Goal: Task Accomplishment & Management: Manage account settings

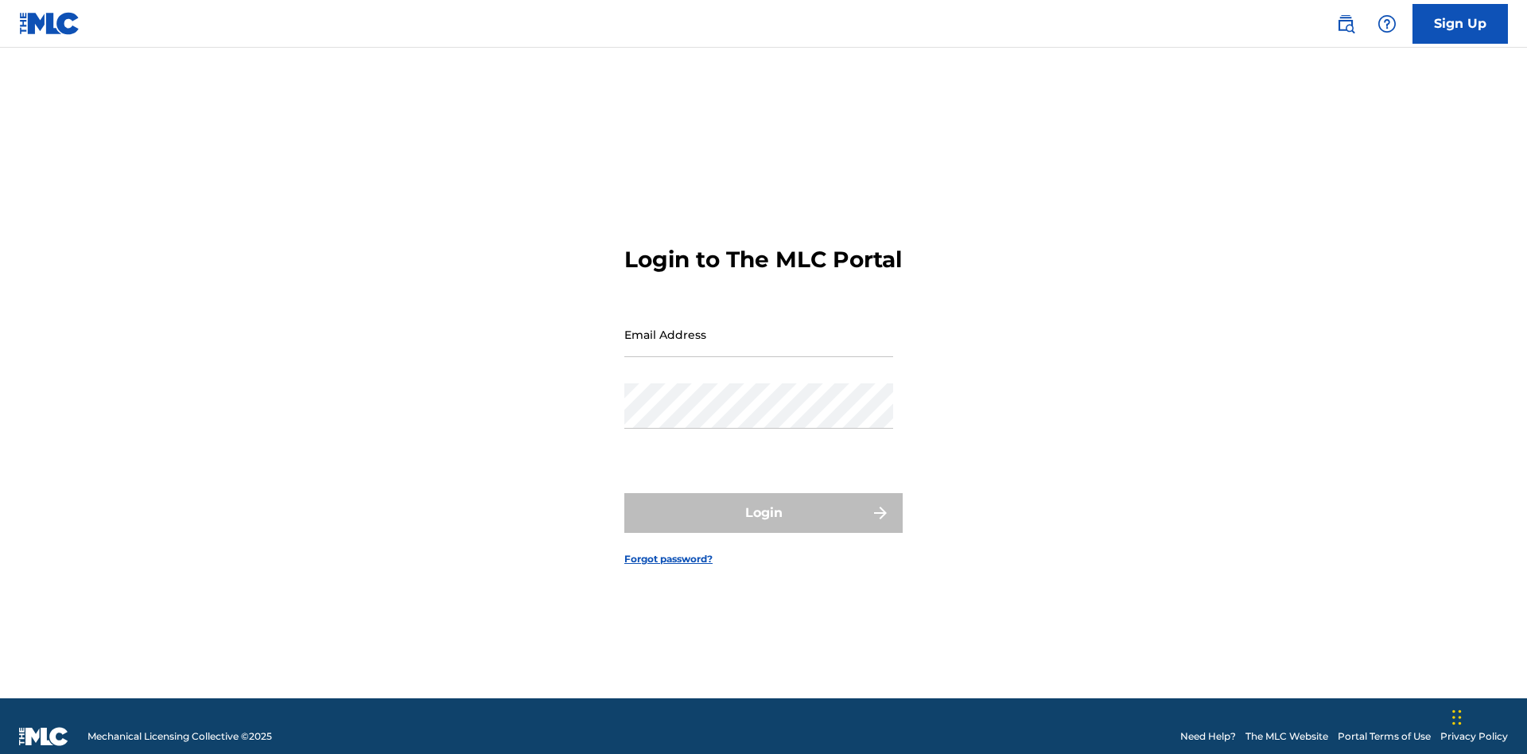
scroll to position [21, 0]
click at [759, 327] on input "Email Address" at bounding box center [758, 334] width 269 height 45
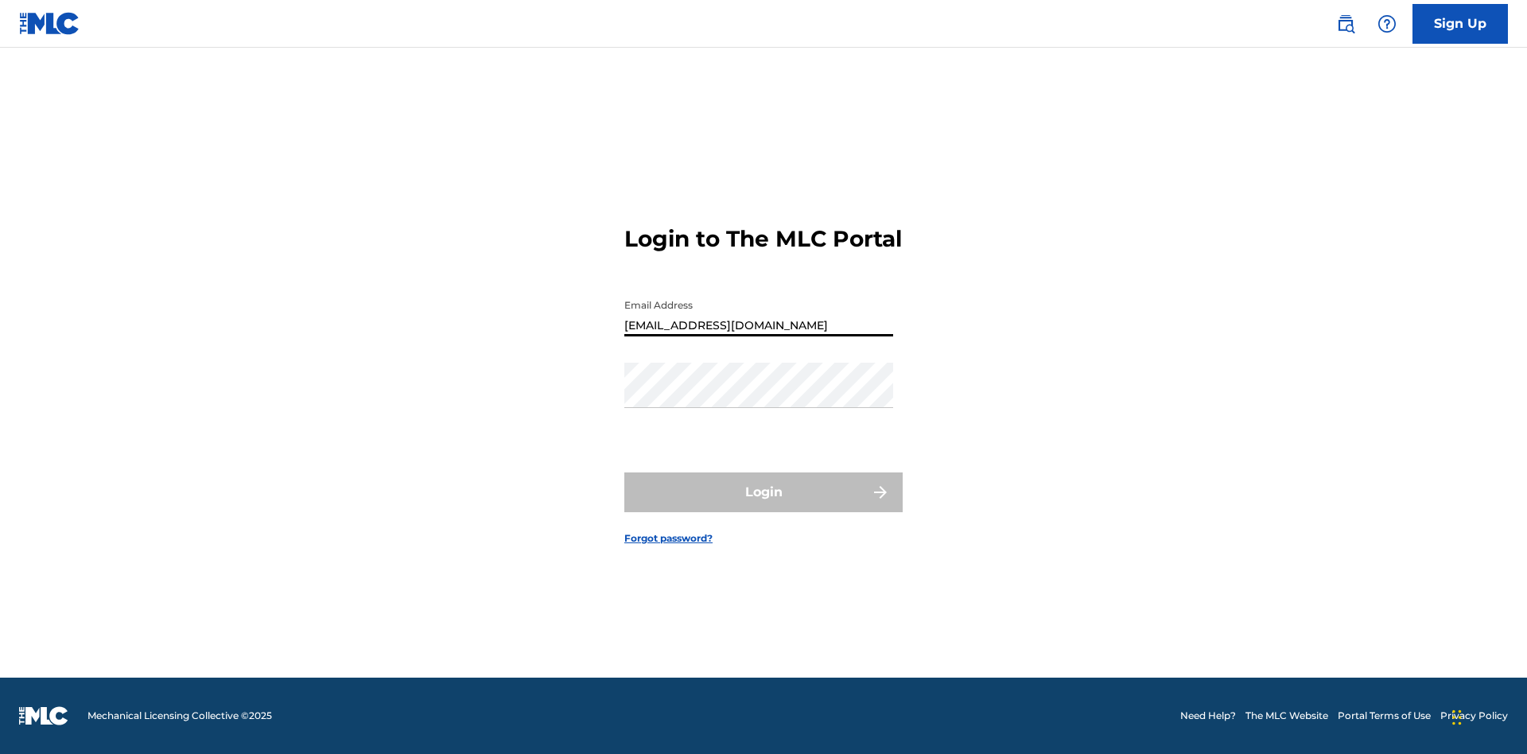
type input "XenaSongwriter@gmail.com"
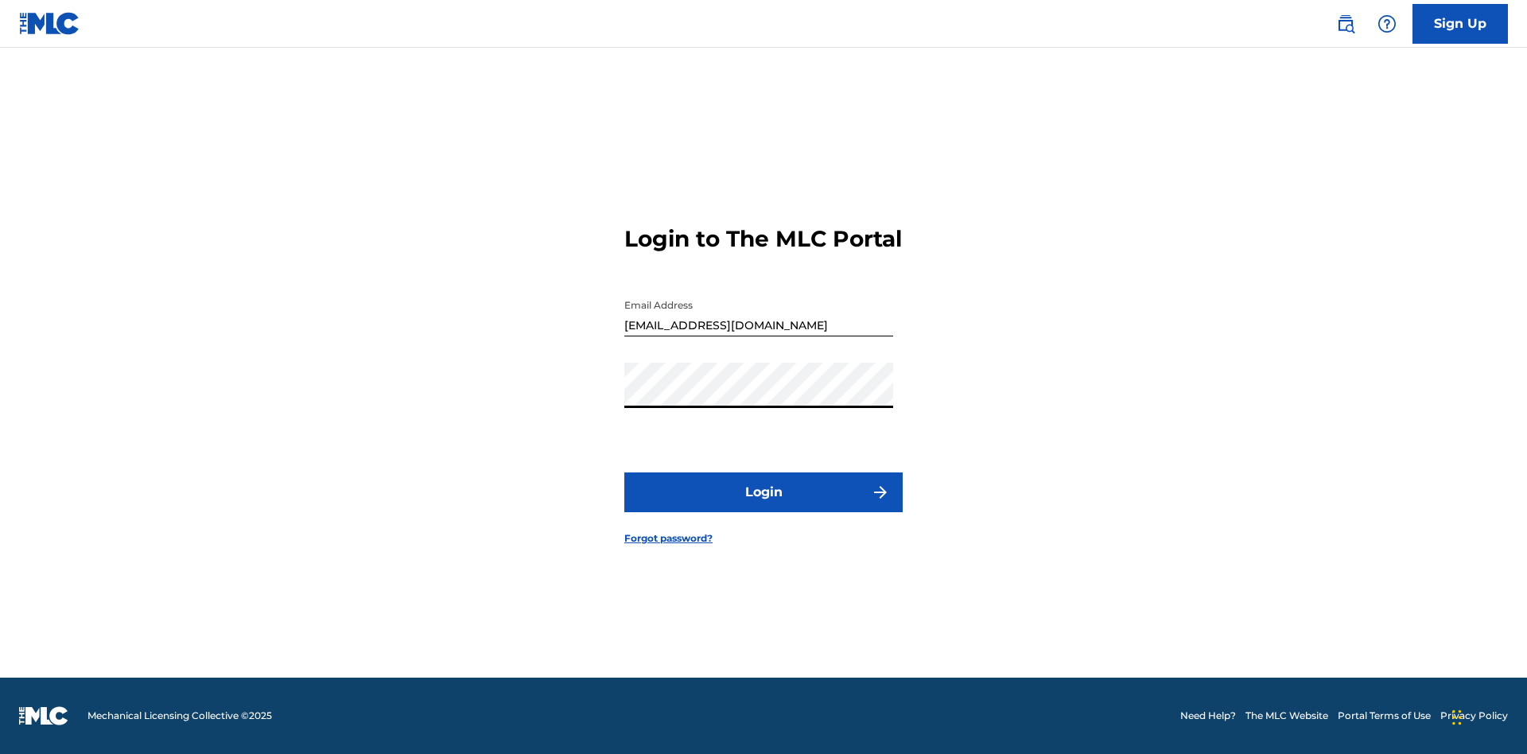
click at [764, 506] on button "Login" at bounding box center [763, 492] width 278 height 40
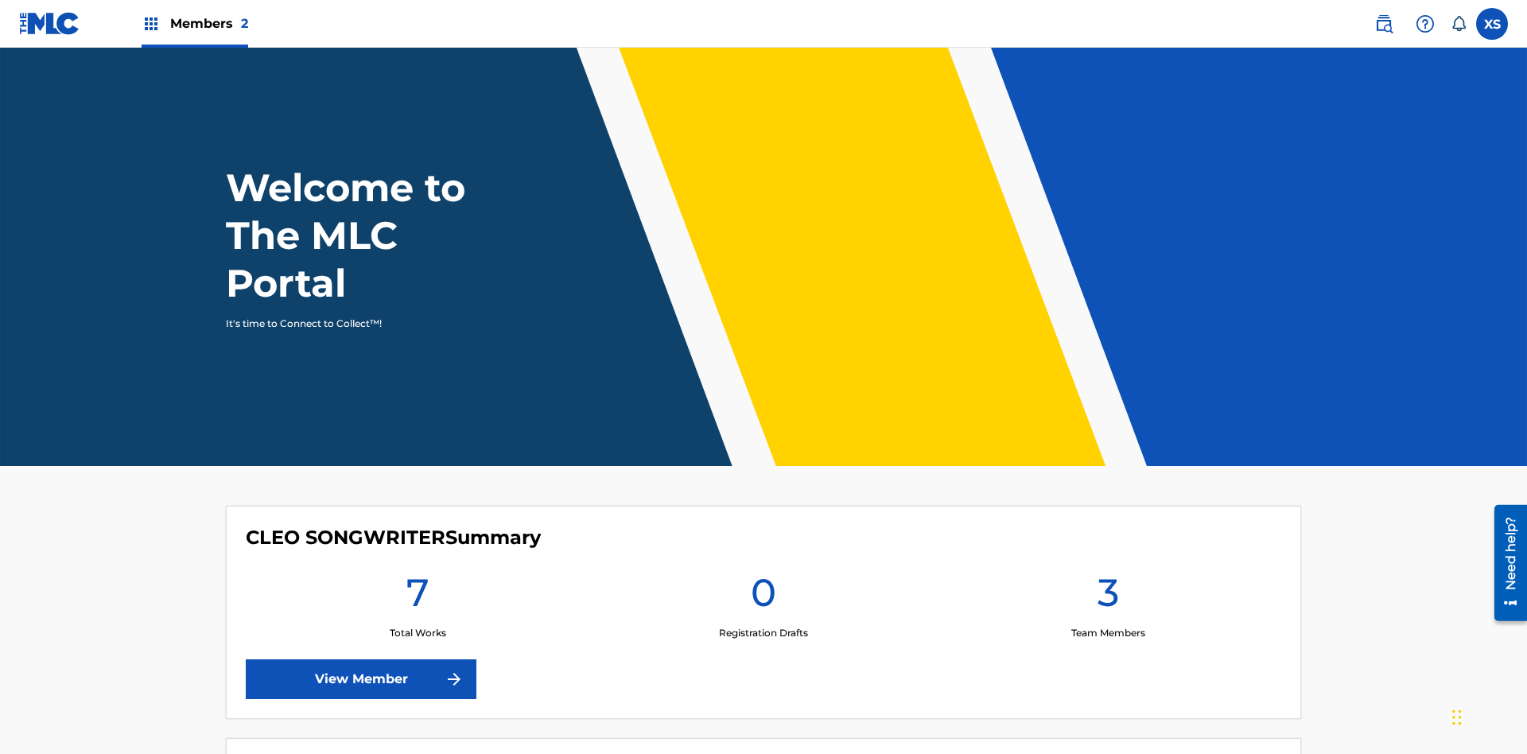
scroll to position [68, 0]
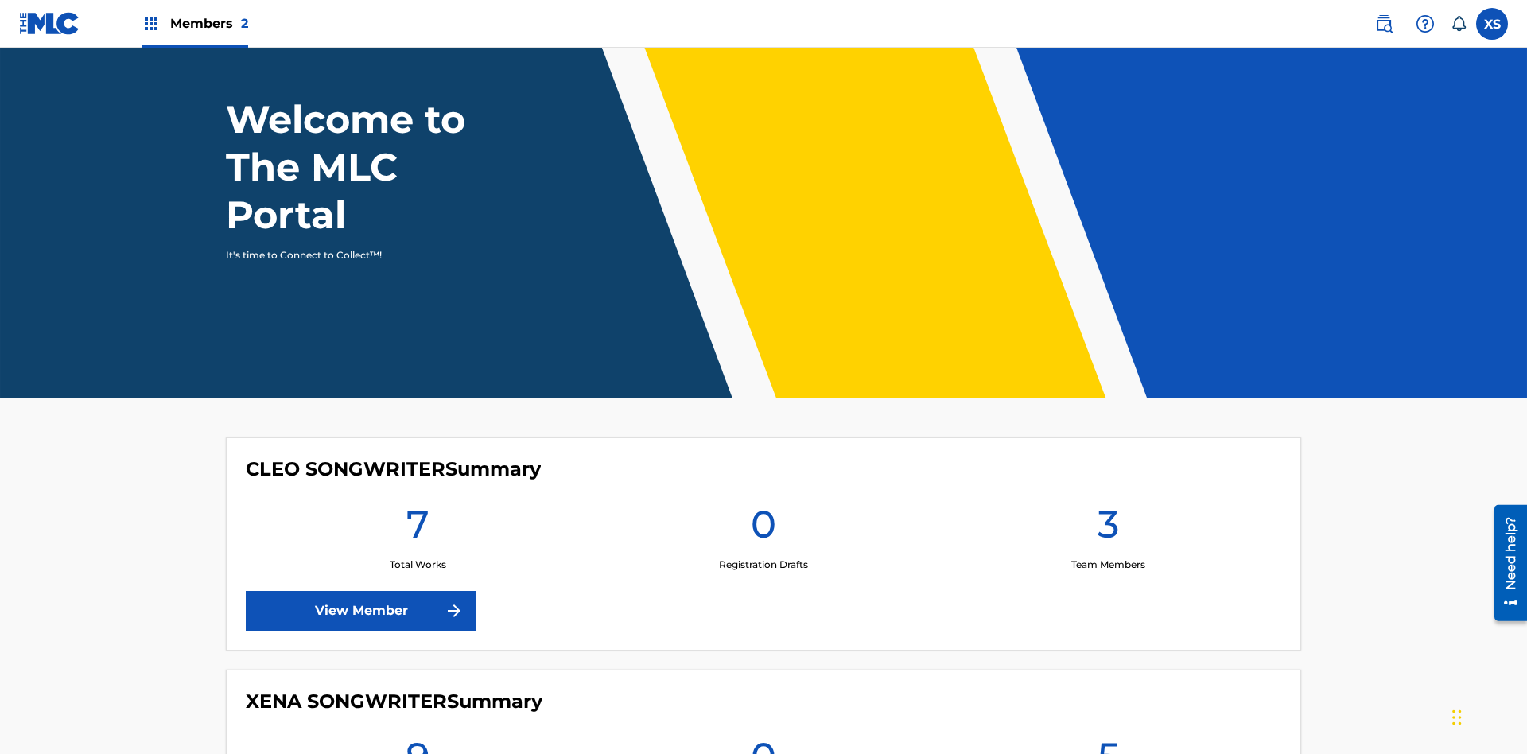
click at [194, 23] on span "Members 2" at bounding box center [209, 23] width 78 height 18
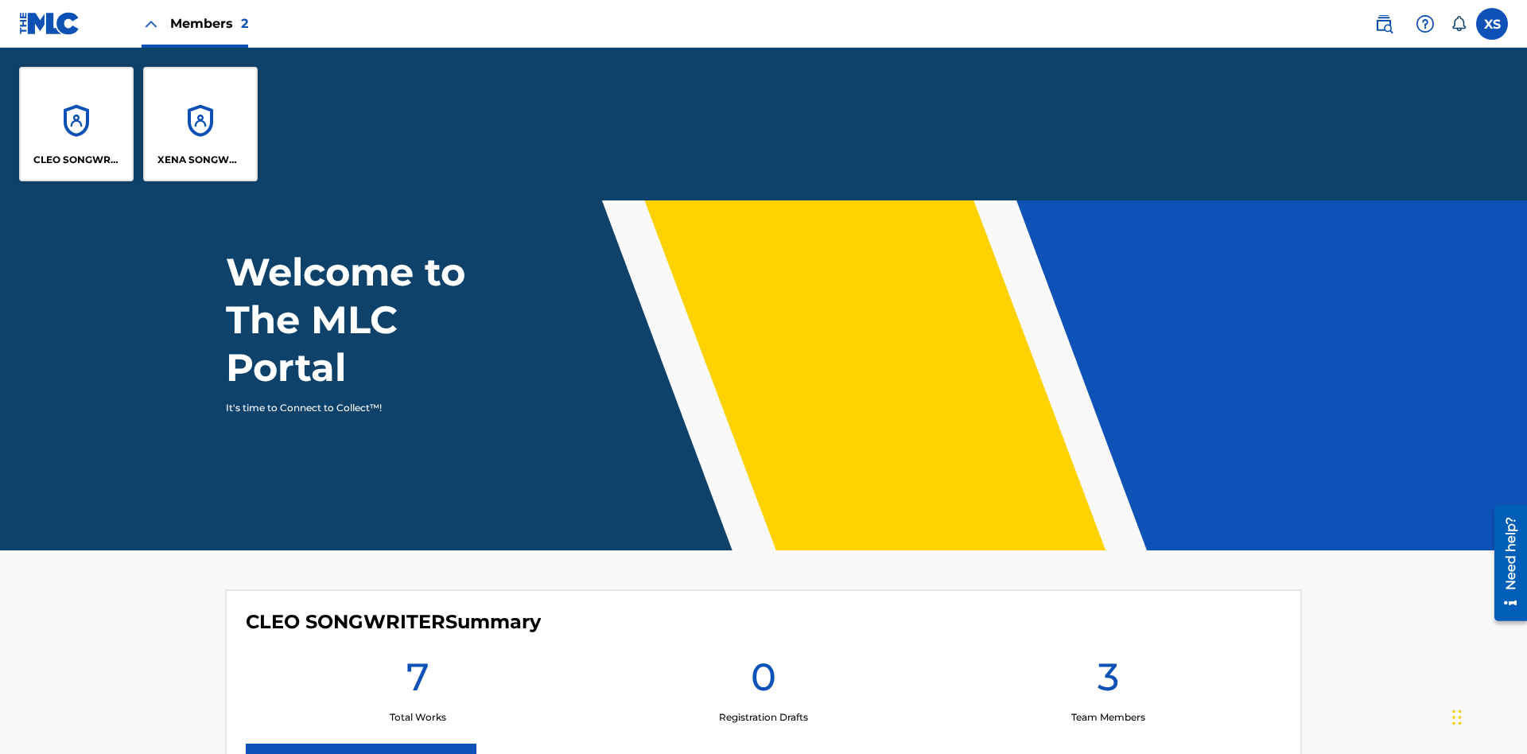
scroll to position [0, 0]
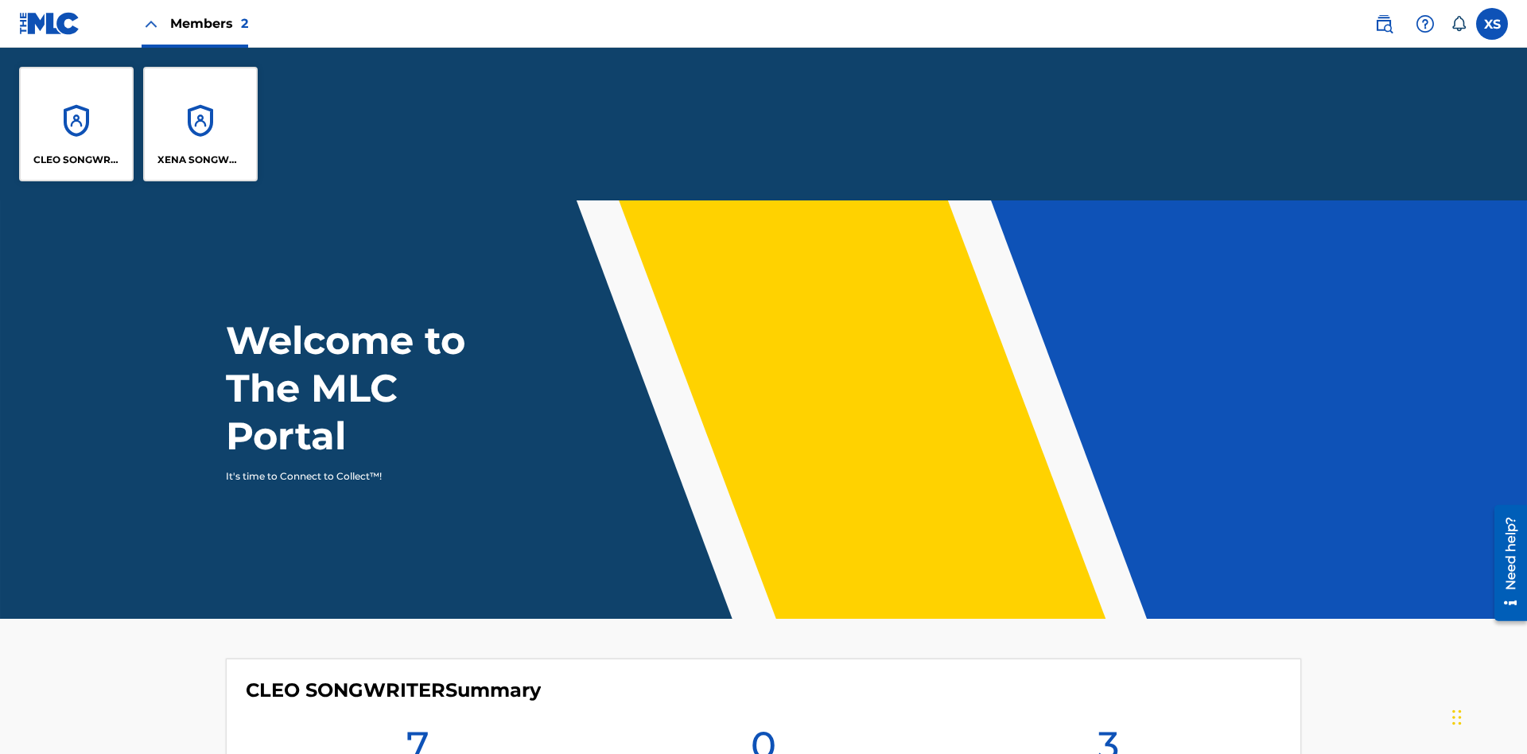
click at [200, 160] on p "XENA SONGWRITER" at bounding box center [200, 160] width 87 height 14
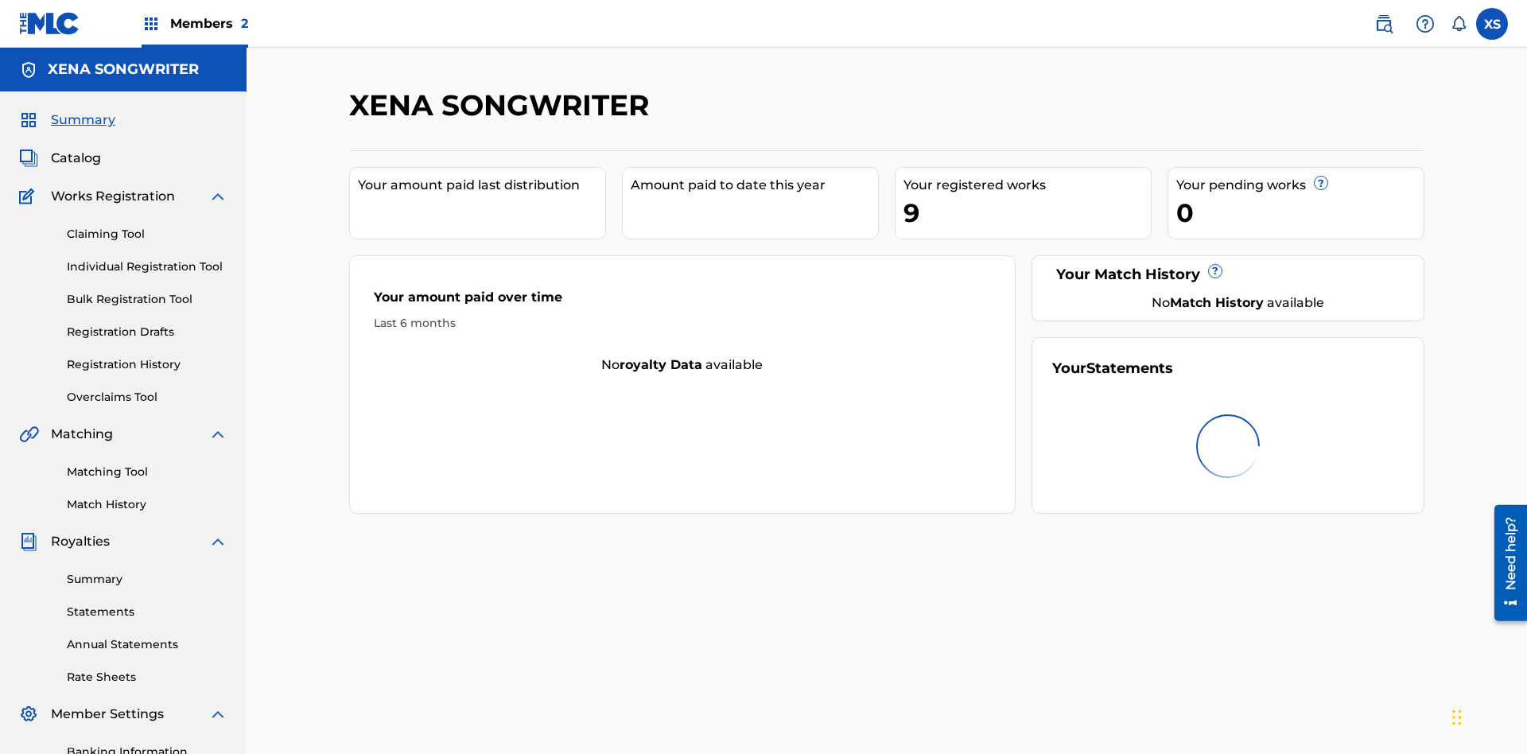
click at [76, 149] on span "Catalog" at bounding box center [76, 158] width 50 height 19
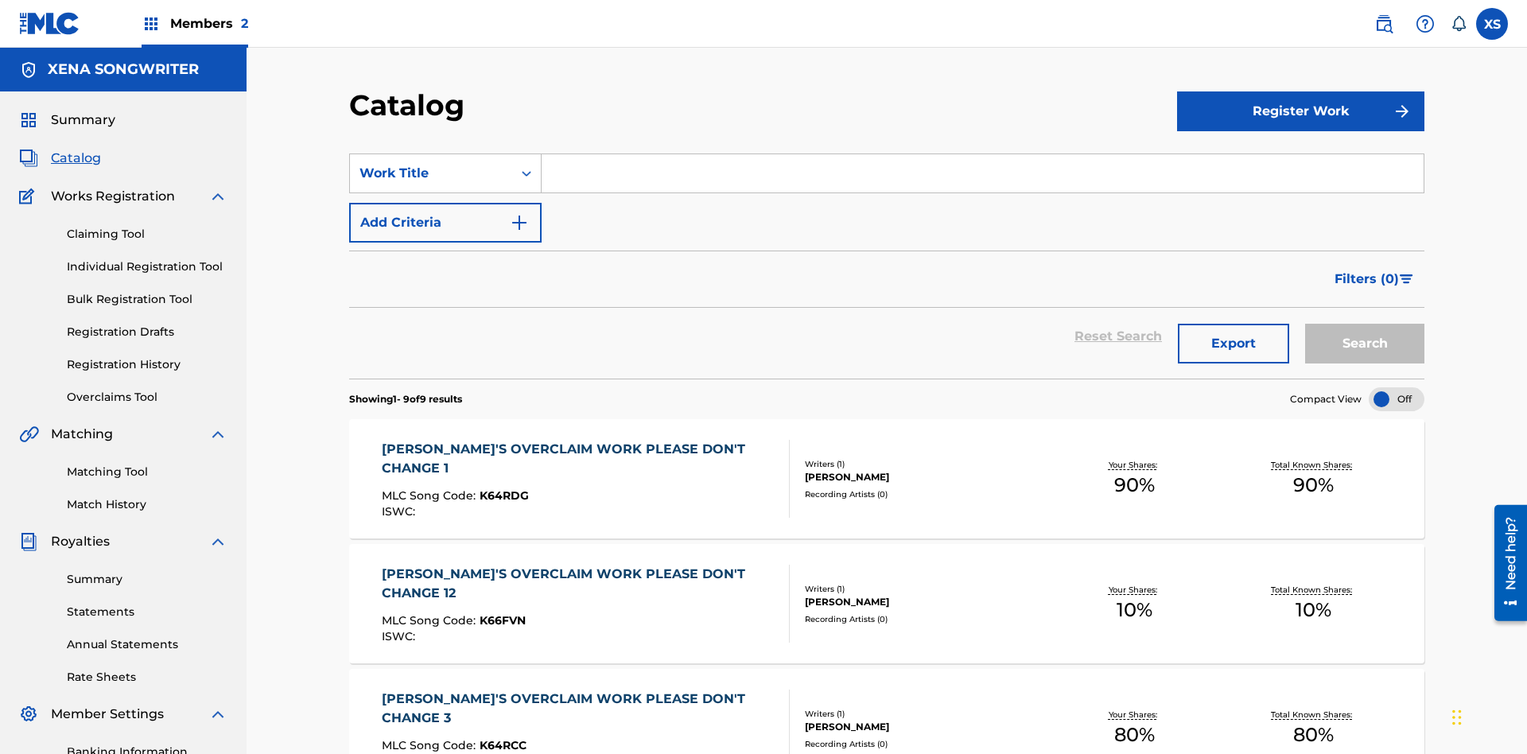
click at [887, 470] on div "DYLAN TANNER HINK" at bounding box center [925, 477] width 240 height 14
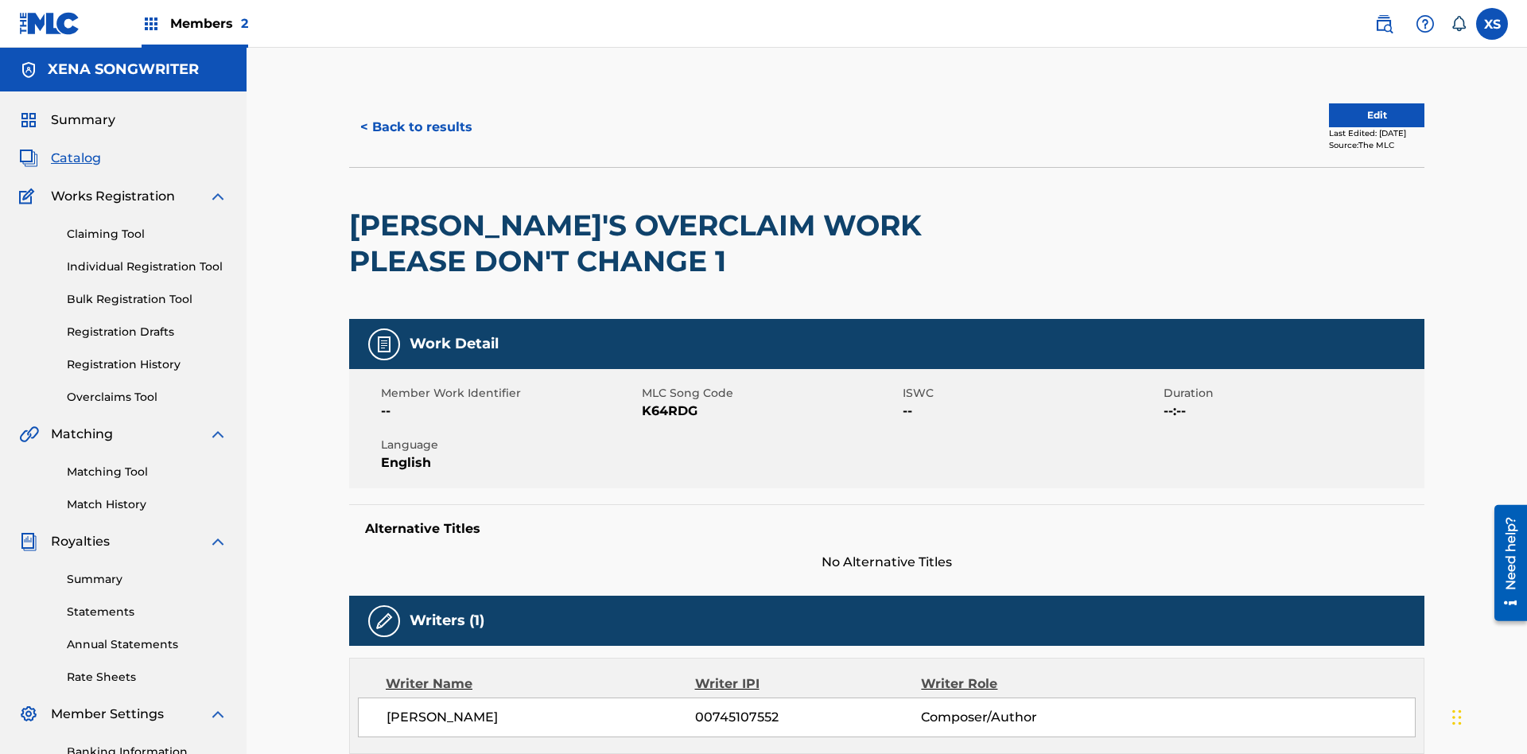
click at [1492, 23] on label at bounding box center [1492, 24] width 32 height 32
click at [1492, 24] on input "XS Xena Songwriter xenasongwriter@gmail.com Notification Preferences Profile Lo…" at bounding box center [1492, 24] width 0 height 0
click at [1338, 225] on p "Log out" at bounding box center [1338, 225] width 37 height 14
click at [1492, 24] on input "XS Xena Songwriter xenasongwriter@gmail.com Notification Preferences Profile Lo…" at bounding box center [1492, 24] width 0 height 0
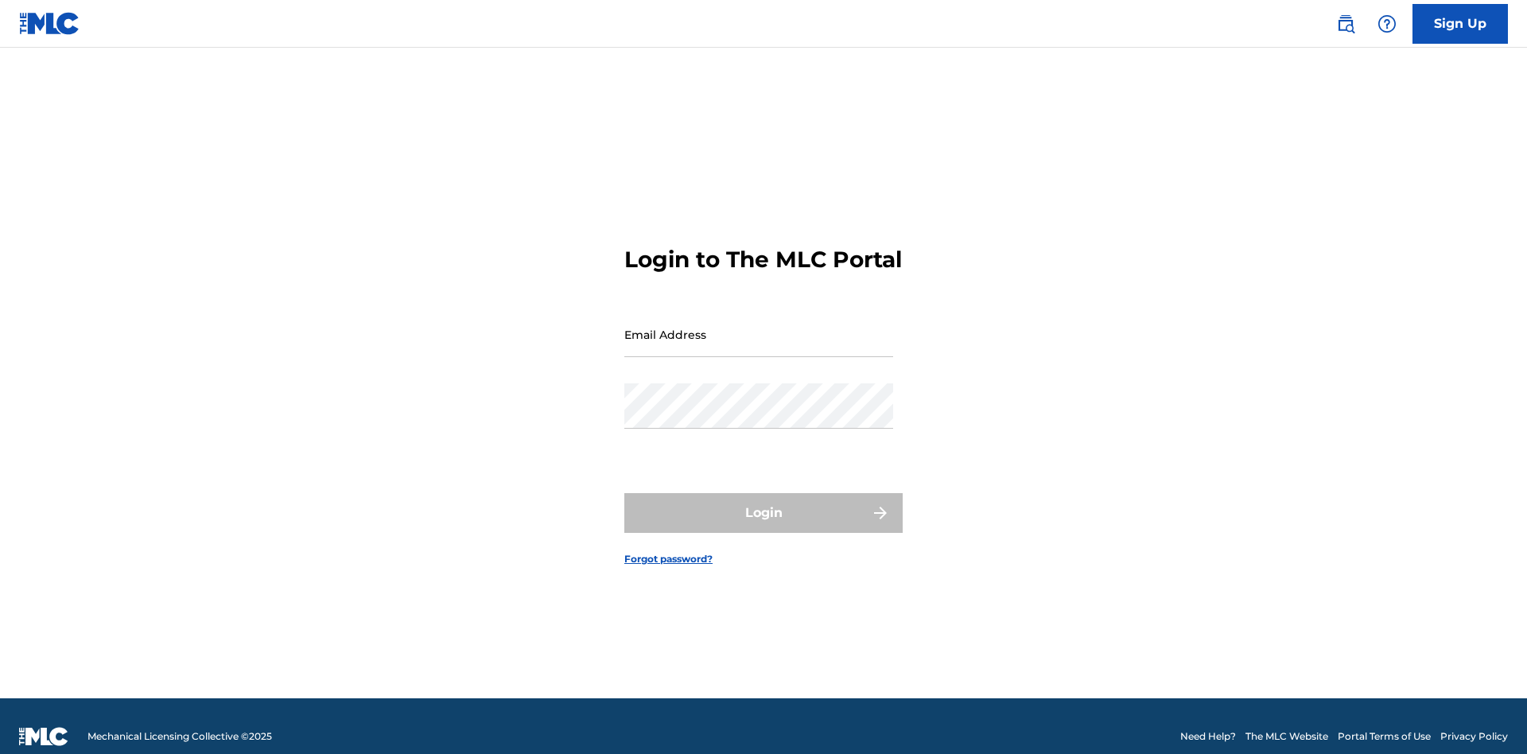
scroll to position [21, 0]
click at [759, 327] on input "Email Address" at bounding box center [758, 334] width 269 height 45
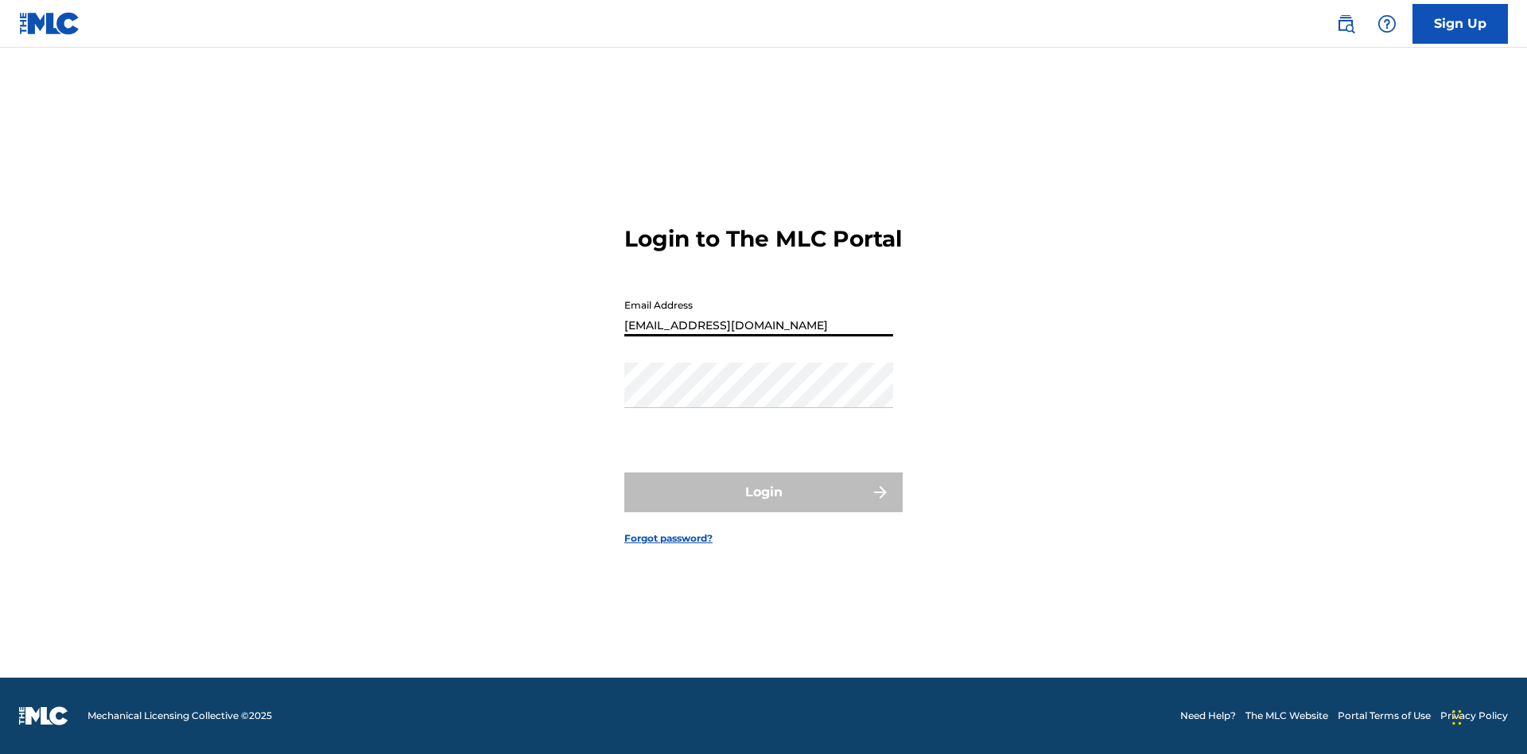
type input "CleoSongwriter@gmail.com"
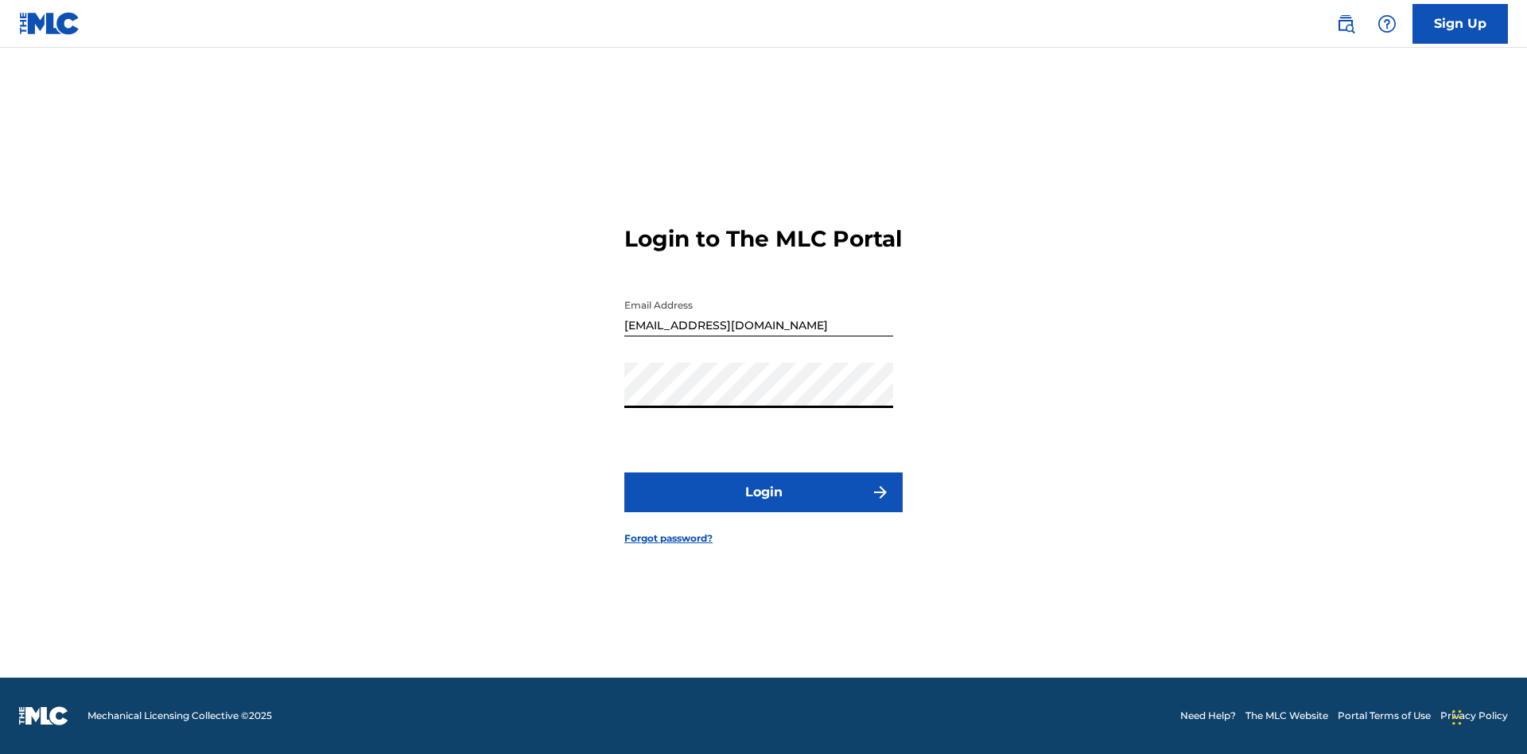
click at [764, 506] on button "Login" at bounding box center [763, 492] width 278 height 40
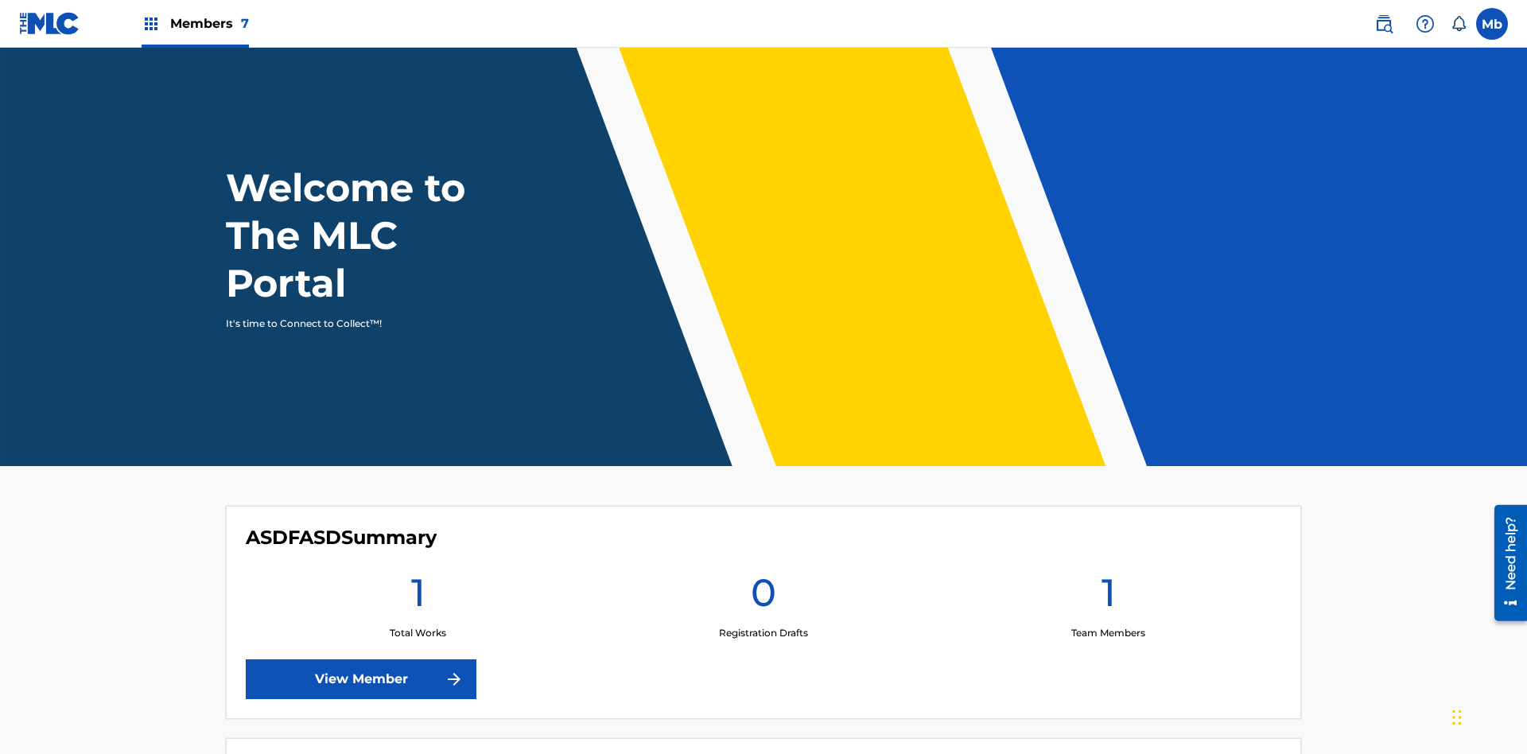
click at [1492, 23] on label at bounding box center [1492, 24] width 32 height 32
click at [1492, 24] on input "Mb MqR2Vjz1BA bnEgATzXdY cleosongwriter@gmail.com Notification Preferences Prof…" at bounding box center [1492, 24] width 0 height 0
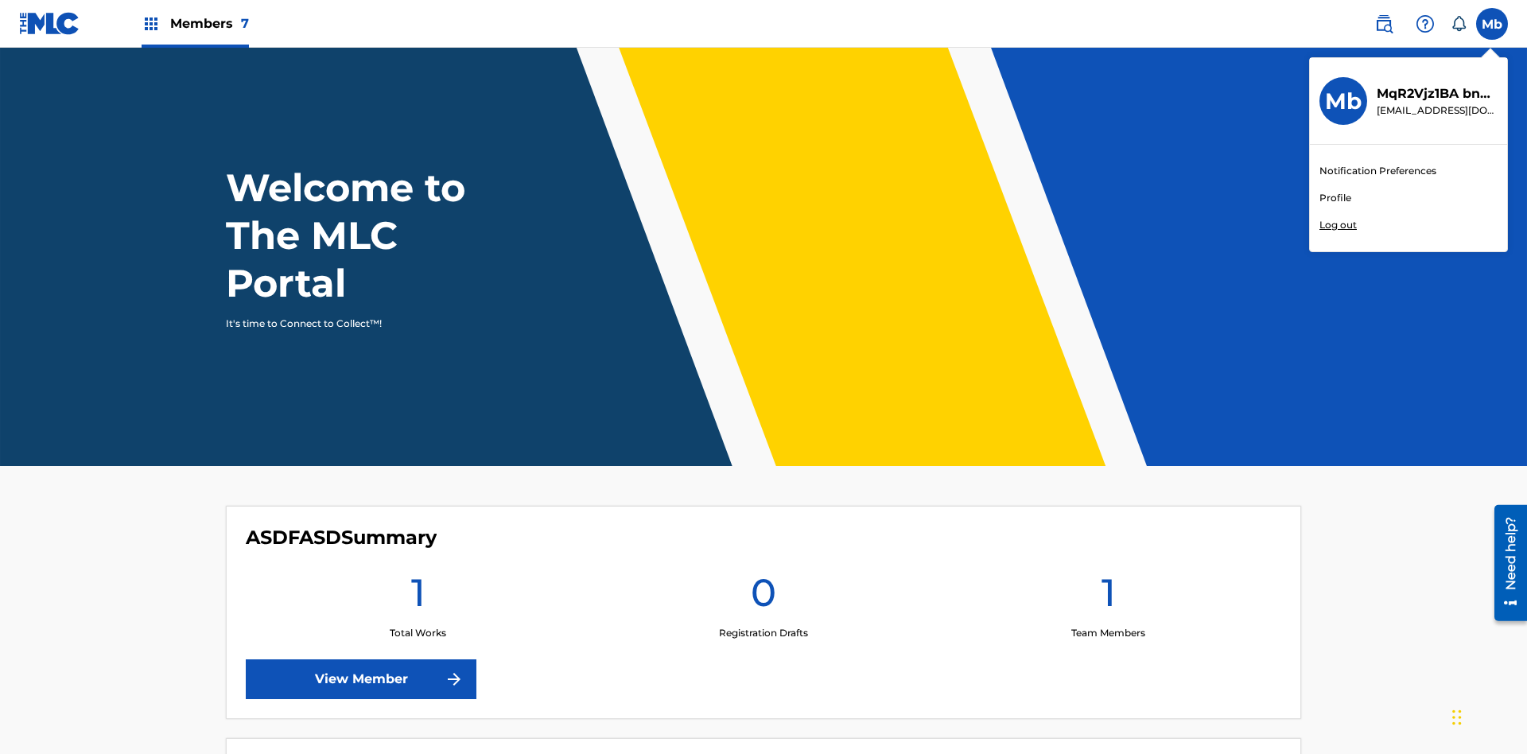
click at [1338, 225] on p "Log out" at bounding box center [1338, 225] width 37 height 14
click at [1492, 24] on input "Mb MqR2Vjz1BA bnEgATzXdY cleosongwriter@gmail.com Notification Preferences Prof…" at bounding box center [1492, 24] width 0 height 0
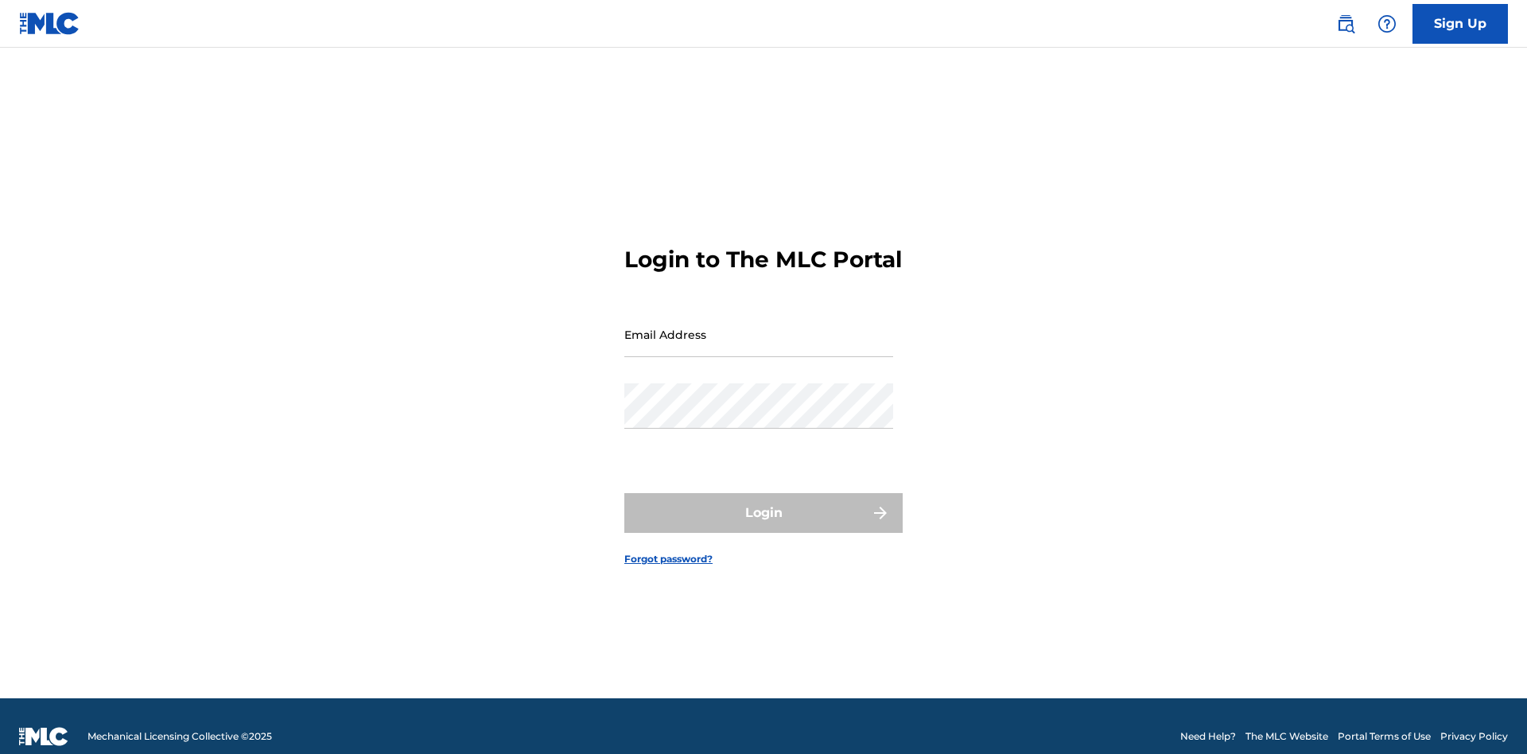
click at [759, 327] on input "Email Address" at bounding box center [758, 334] width 269 height 45
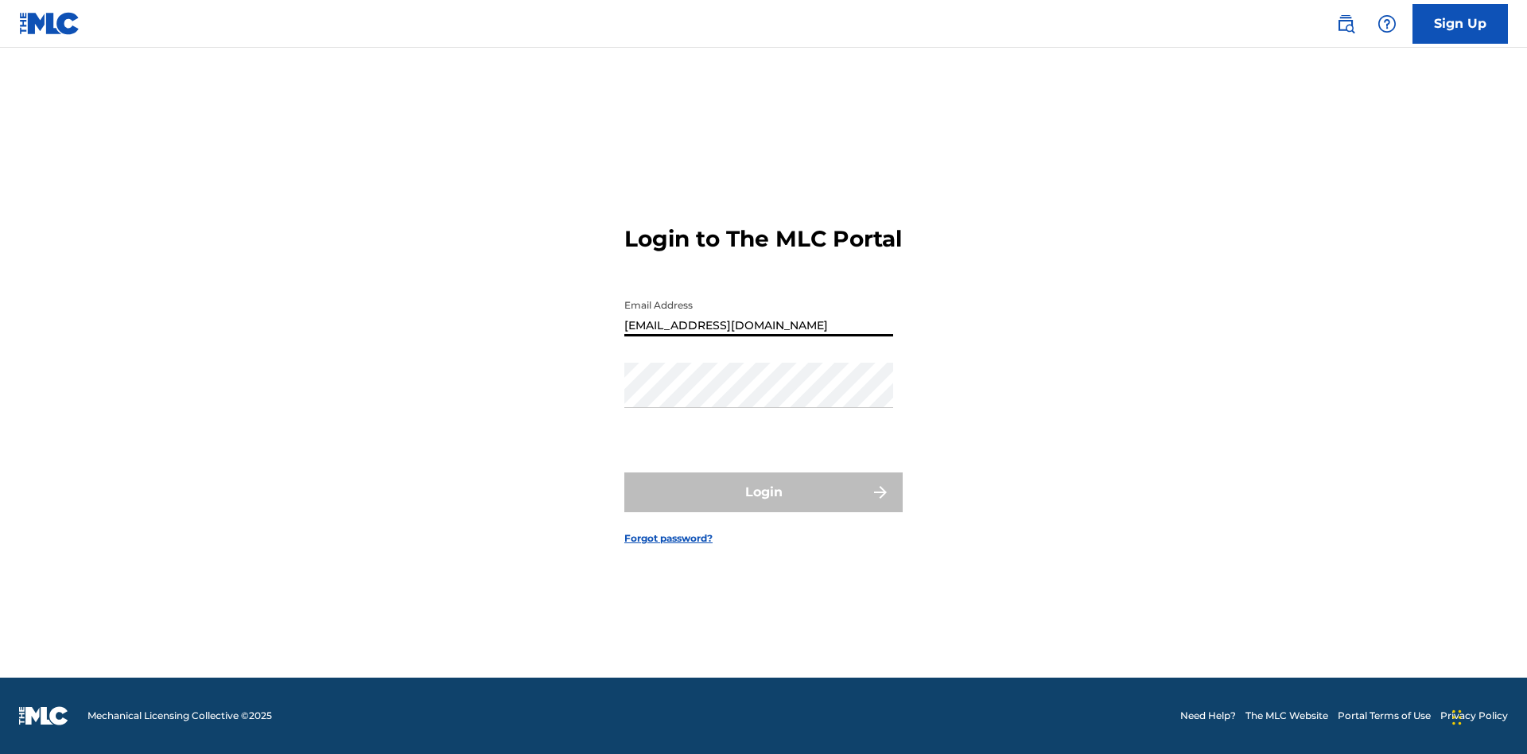
type input "[EMAIL_ADDRESS][DOMAIN_NAME]"
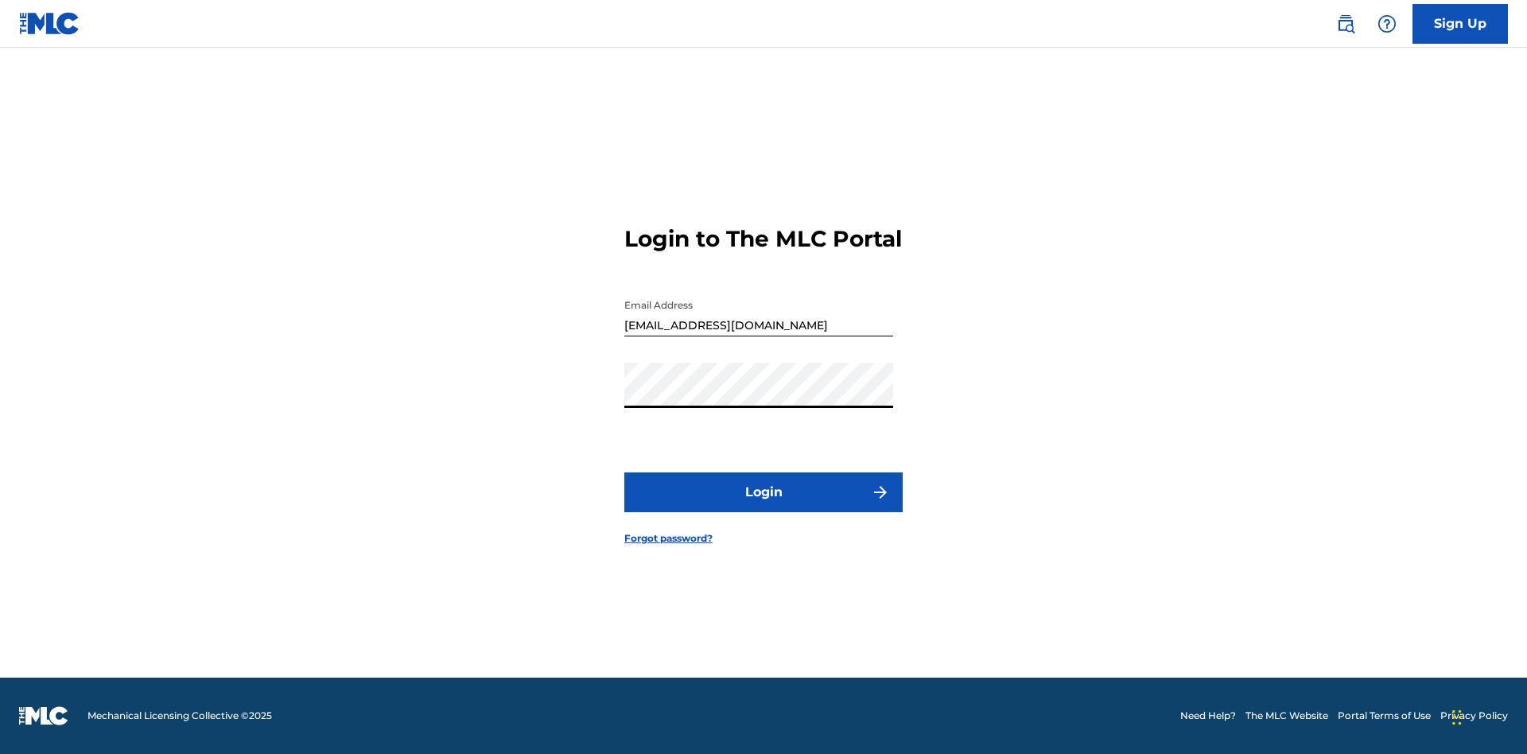
click at [764, 506] on button "Login" at bounding box center [763, 492] width 278 height 40
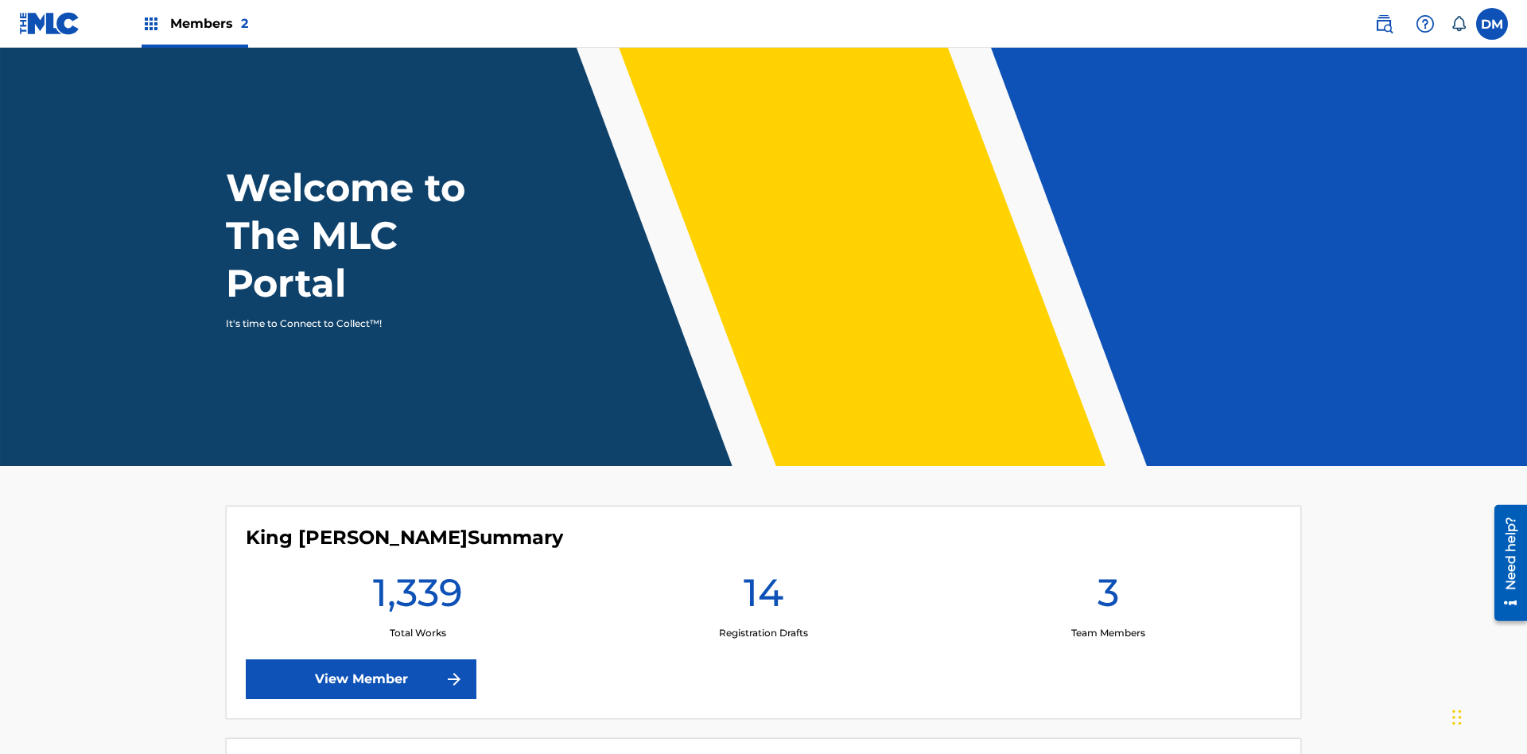
scroll to position [68, 0]
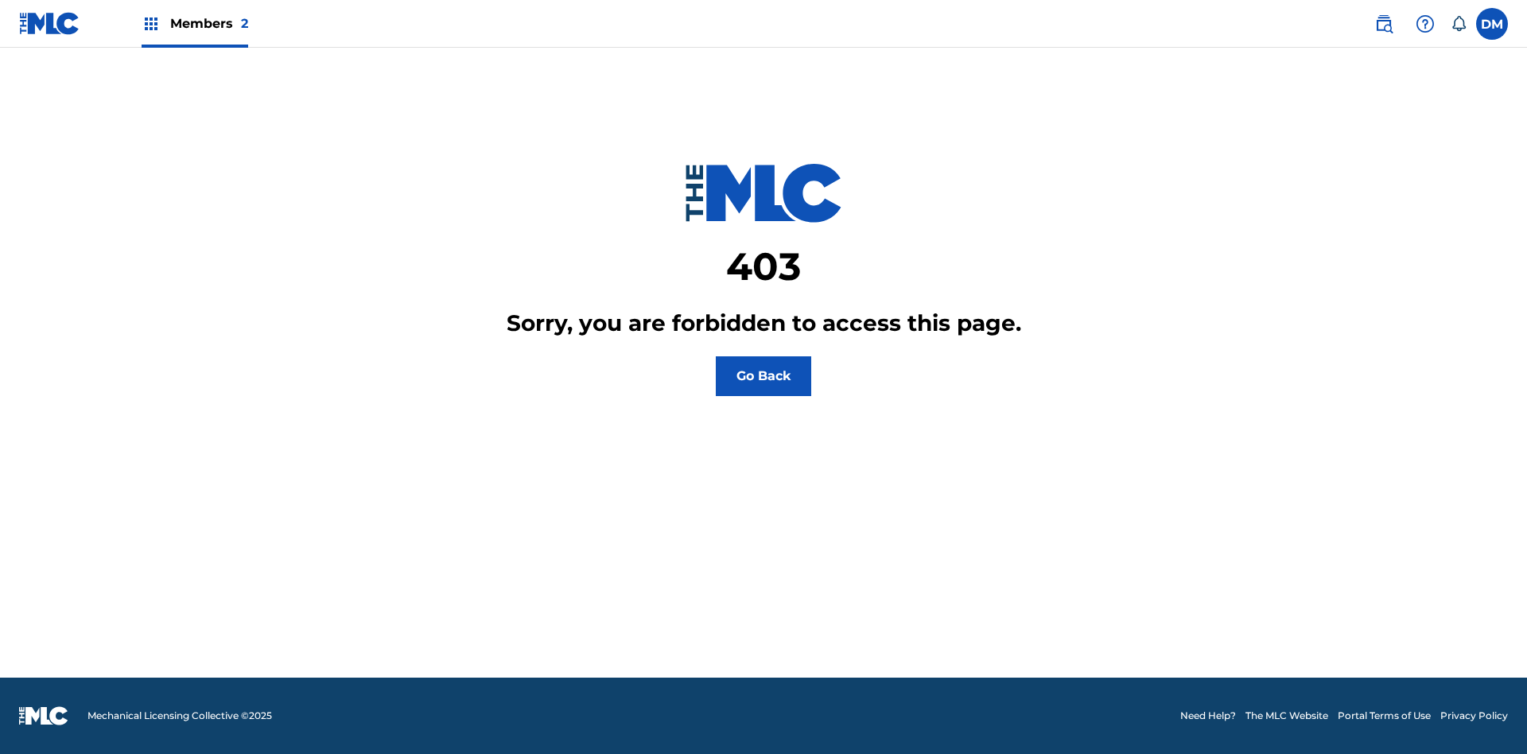
click at [1492, 23] on label at bounding box center [1492, 24] width 32 height 32
click at [1492, 24] on input "[PERSON_NAME] [PERSON_NAME] [EMAIL_ADDRESS][DOMAIN_NAME] Notification Preferenc…" at bounding box center [1492, 24] width 0 height 0
